Goal: Use online tool/utility

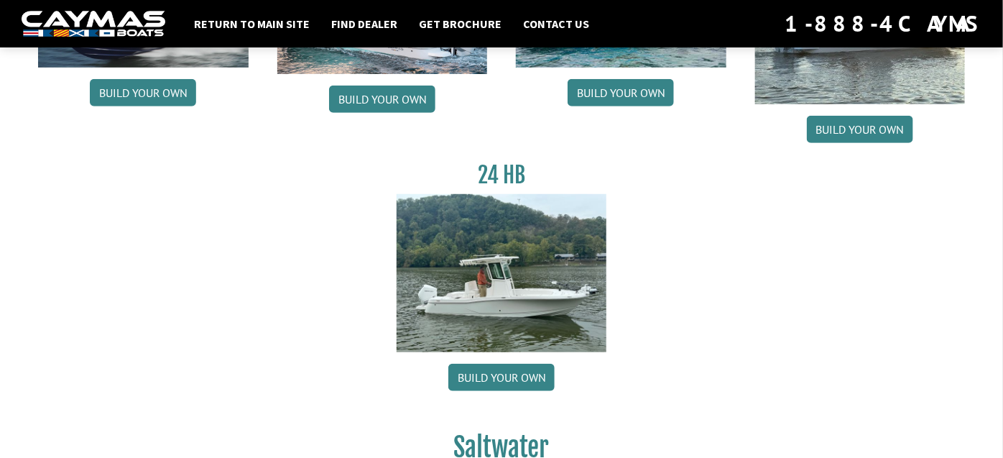
scroll to position [287, 0]
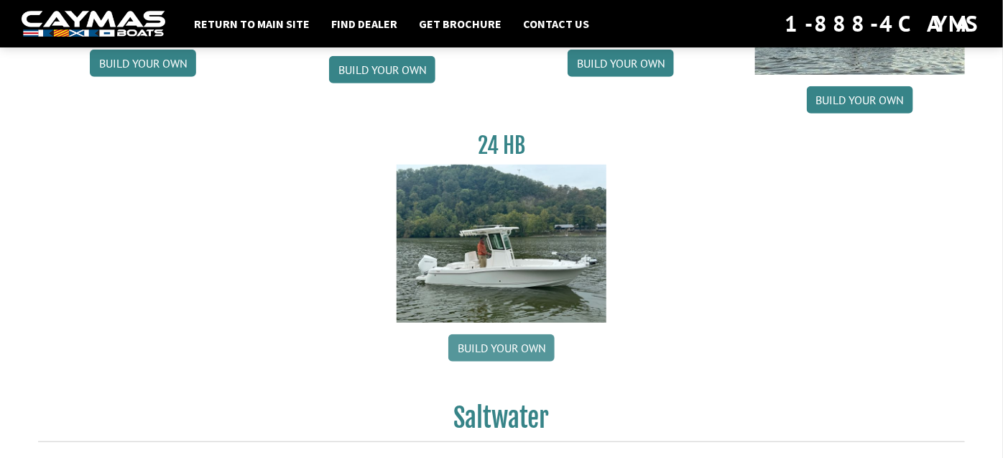
click at [517, 340] on link "Build your own" at bounding box center [501, 347] width 106 height 27
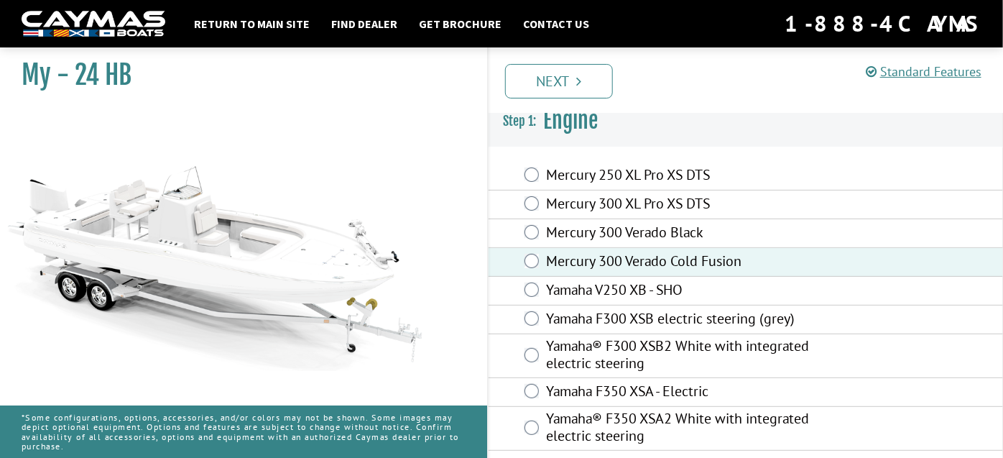
scroll to position [16, 0]
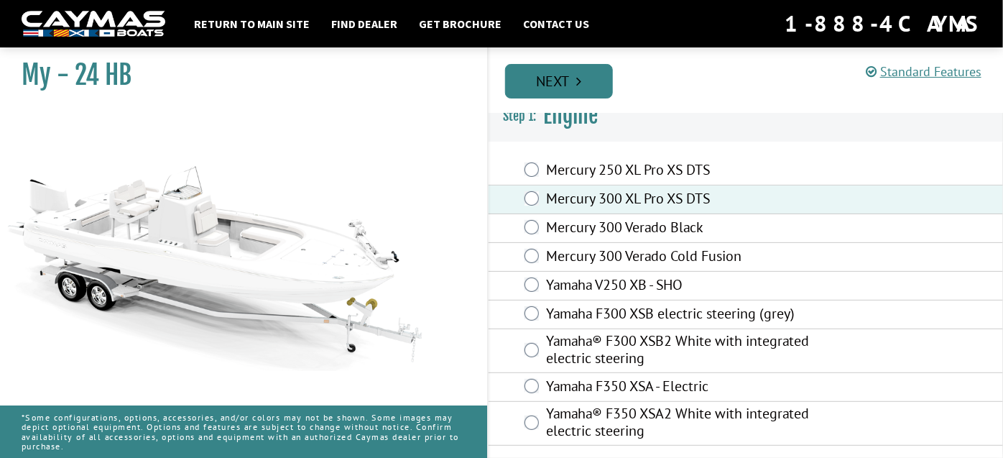
click at [576, 84] on link "Next" at bounding box center [559, 81] width 108 height 34
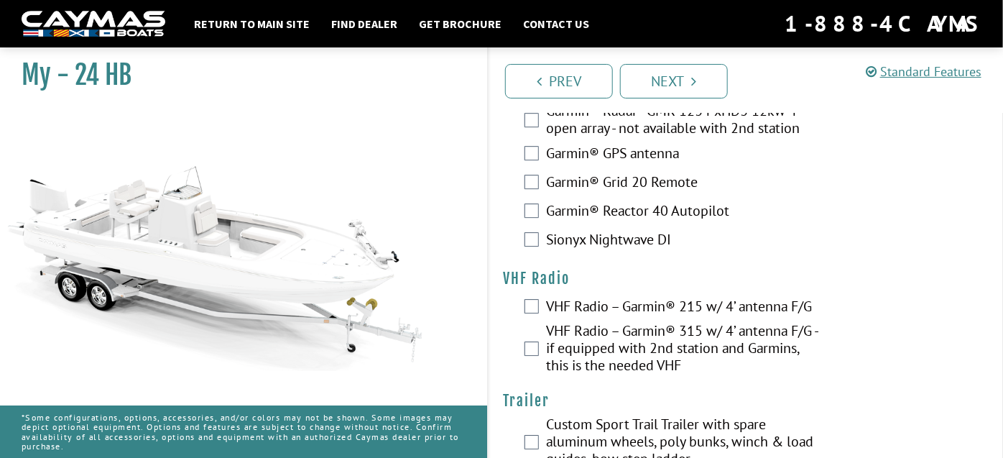
scroll to position [3919, 0]
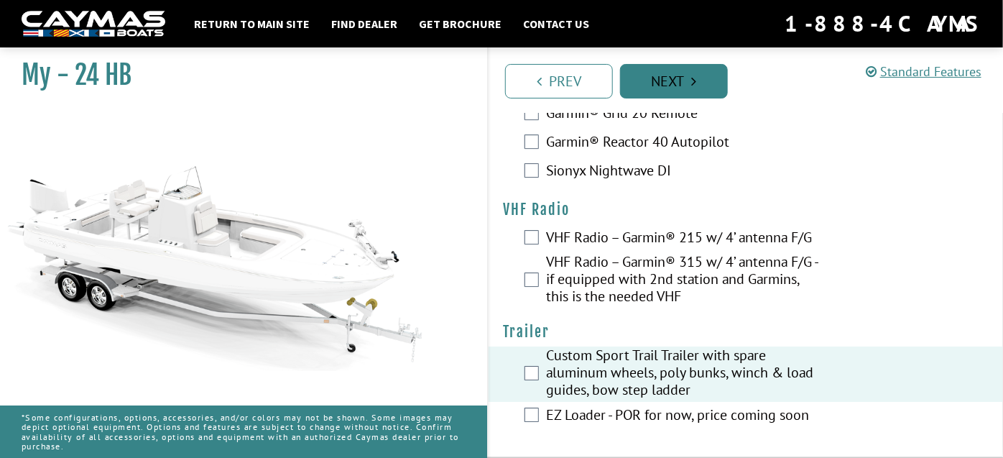
click at [695, 88] on link "Next" at bounding box center [674, 81] width 108 height 34
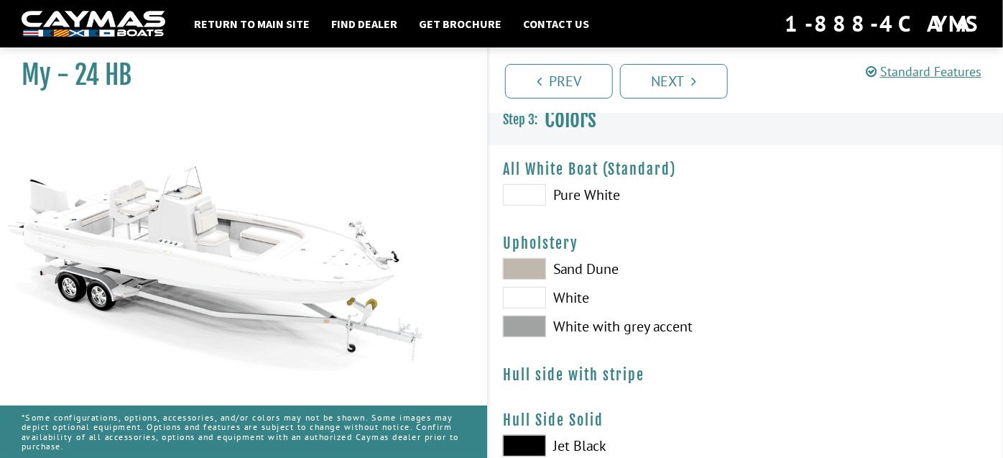
scroll to position [0, 0]
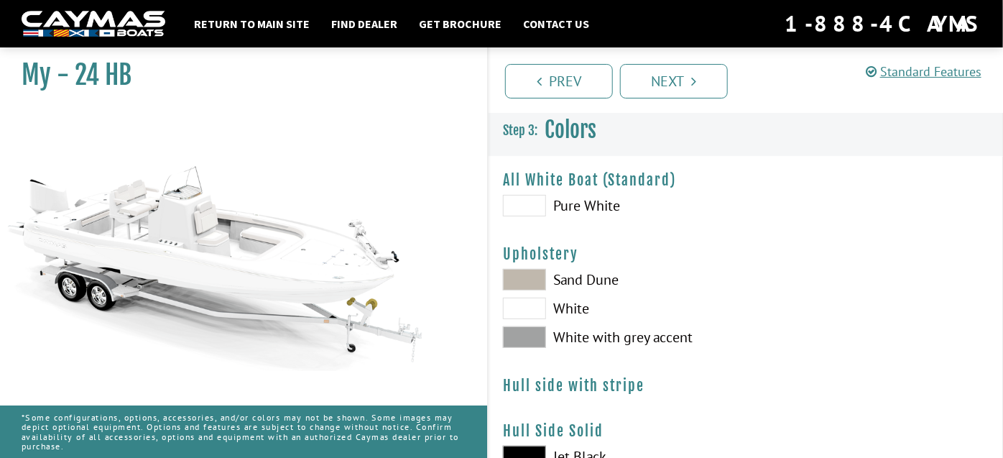
click at [535, 338] on span at bounding box center [524, 337] width 43 height 22
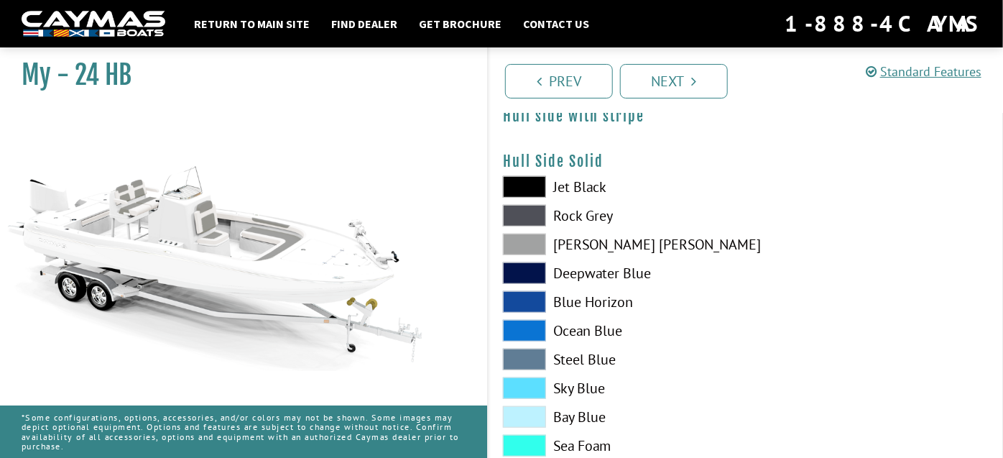
scroll to position [287, 0]
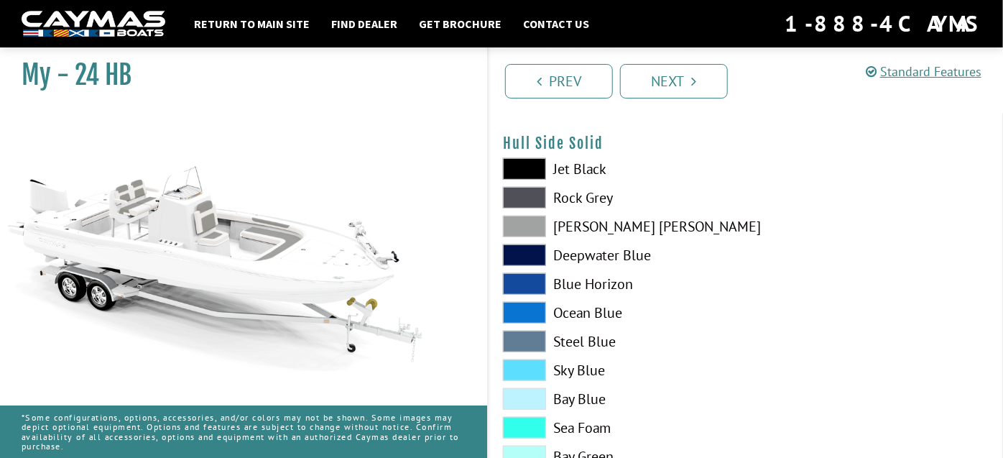
click at [537, 391] on span at bounding box center [524, 399] width 43 height 22
click at [543, 370] on span at bounding box center [524, 370] width 43 height 22
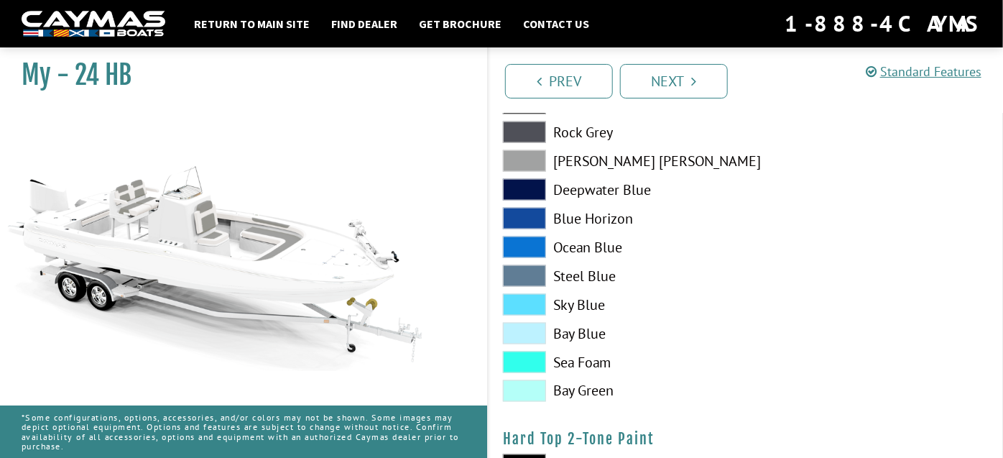
scroll to position [718, 0]
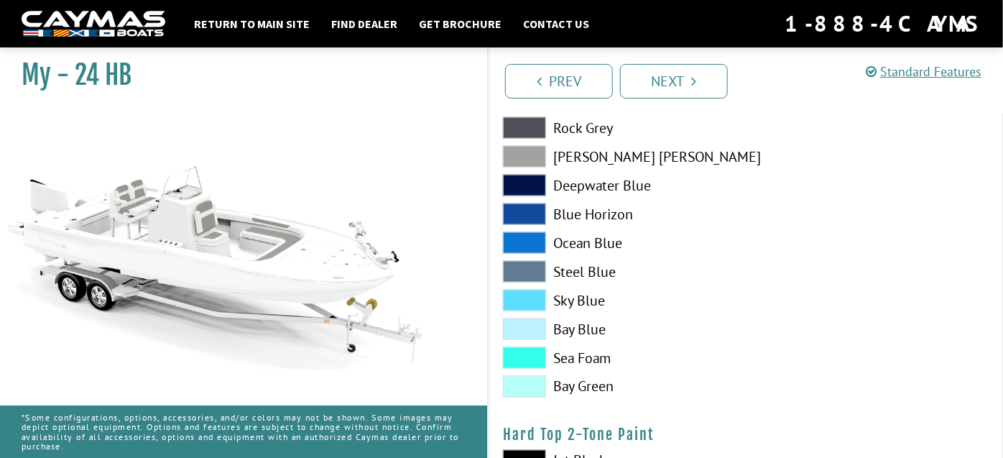
click at [534, 303] on span at bounding box center [524, 300] width 43 height 22
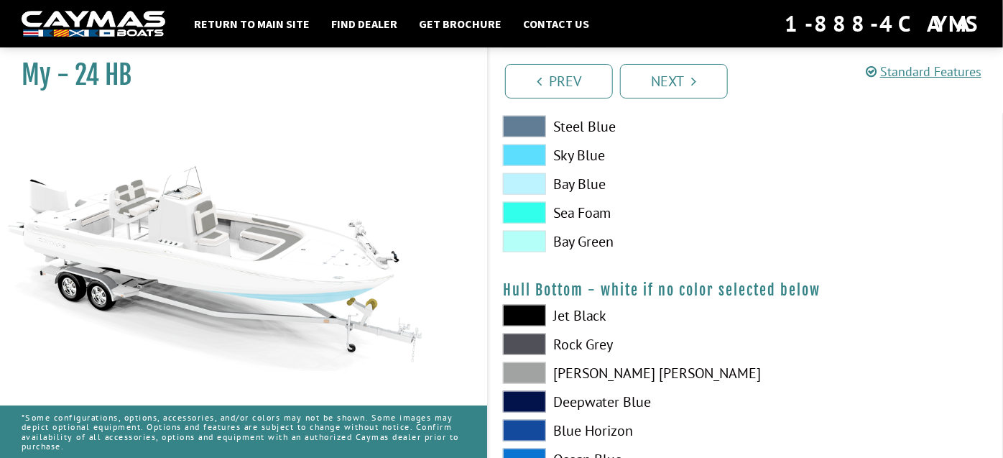
scroll to position [431, 0]
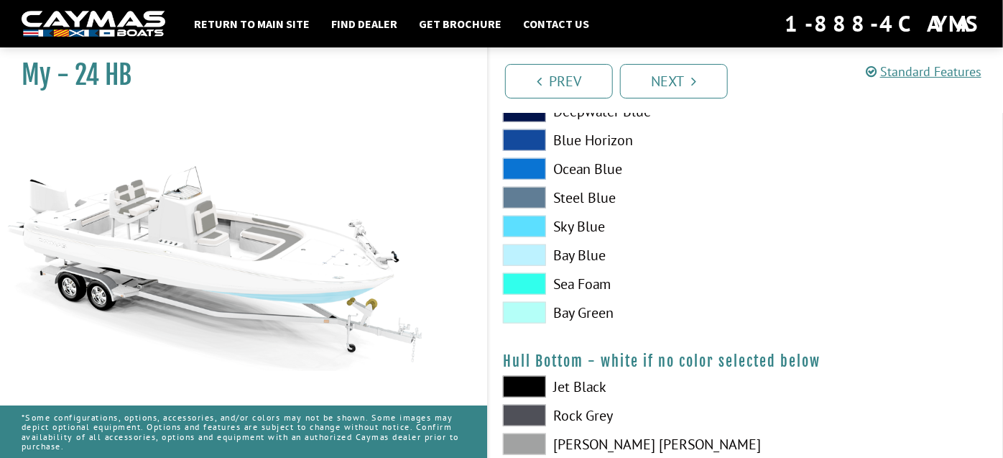
click at [533, 233] on span at bounding box center [524, 226] width 43 height 22
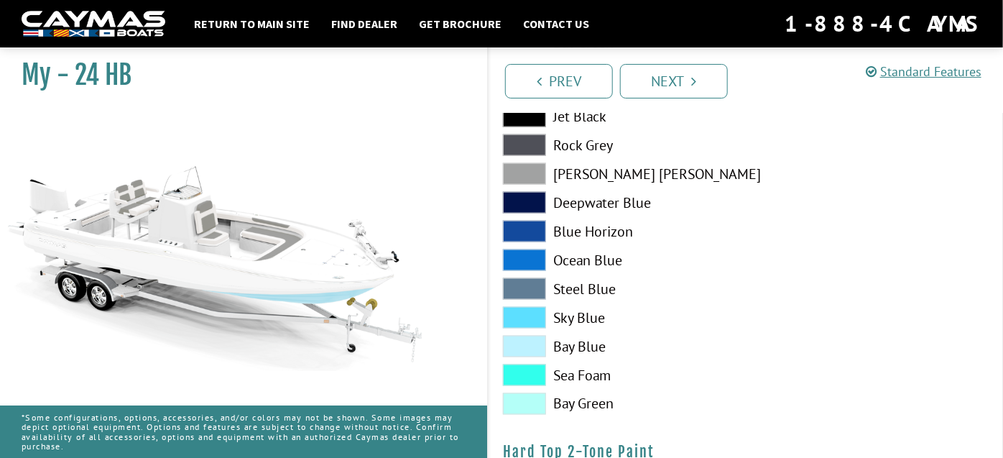
scroll to position [718, 0]
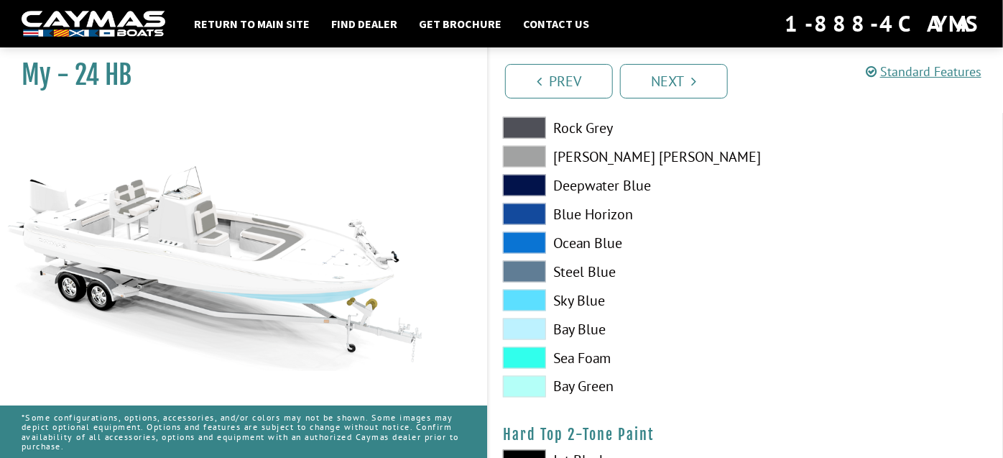
click at [537, 323] on span at bounding box center [524, 329] width 43 height 22
click at [535, 389] on span at bounding box center [524, 387] width 43 height 22
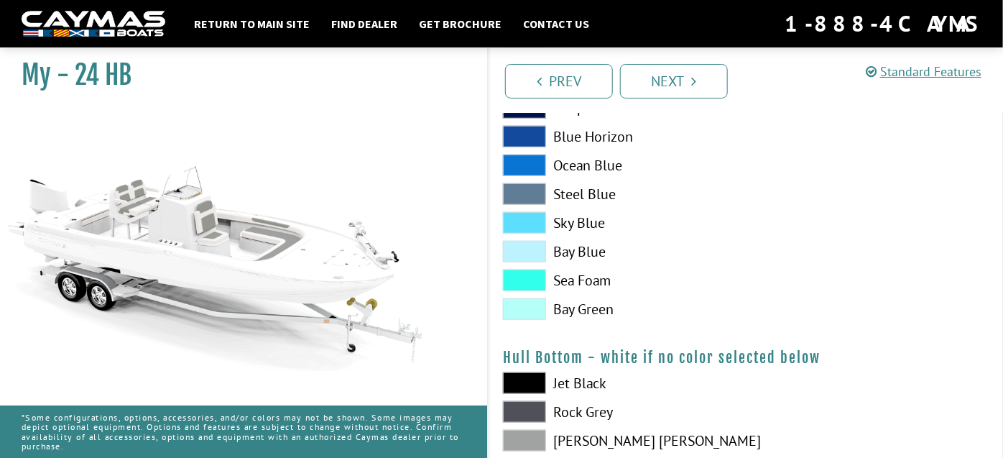
scroll to position [431, 0]
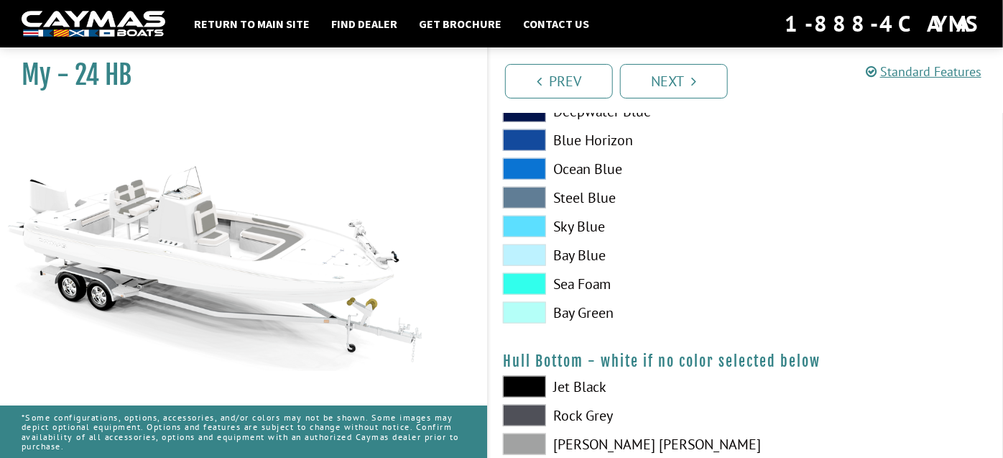
click at [544, 317] on span at bounding box center [524, 313] width 43 height 22
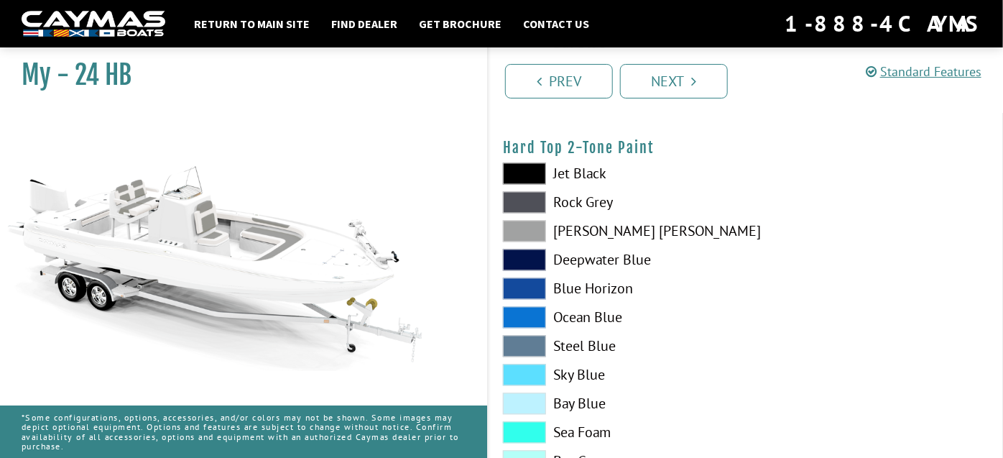
scroll to position [1108, 0]
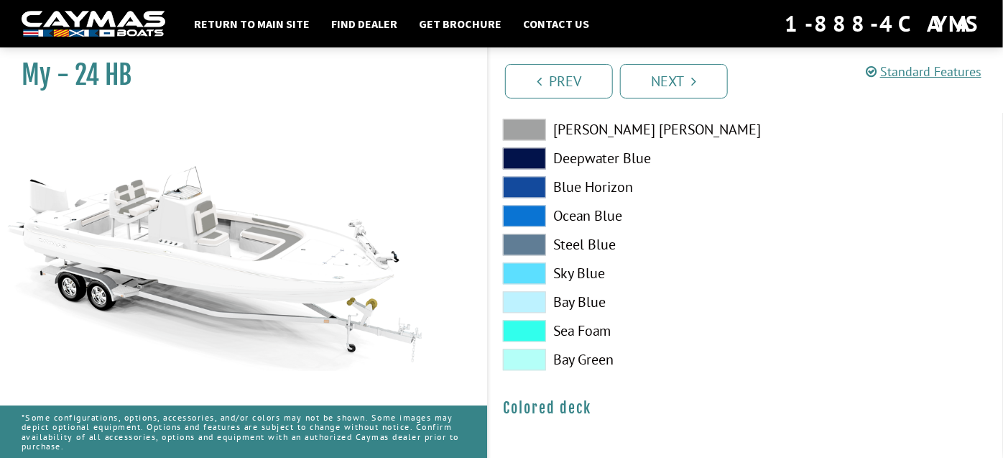
click at [527, 357] on span at bounding box center [524, 359] width 43 height 22
click at [701, 80] on link "Next" at bounding box center [674, 81] width 108 height 34
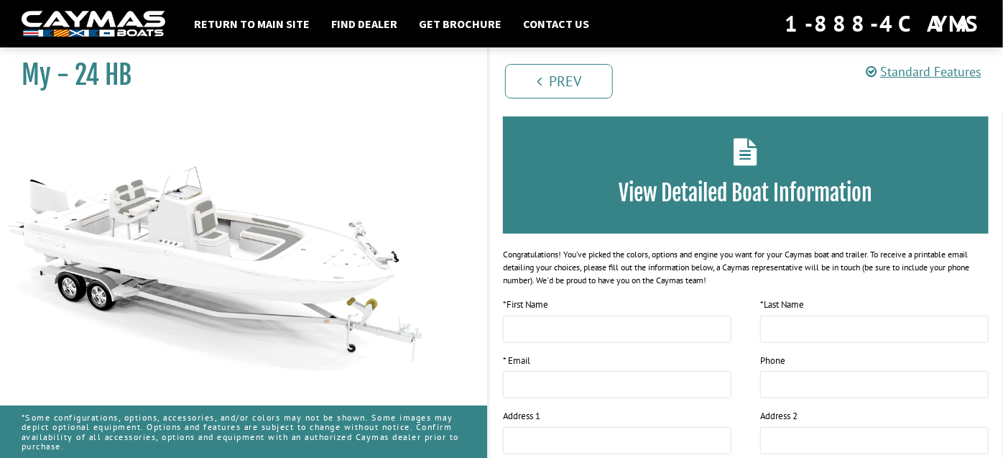
scroll to position [0, 0]
